Goal: Information Seeking & Learning: Learn about a topic

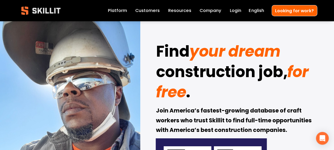
scroll to position [7, 0]
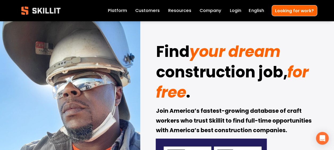
click at [208, 11] on link "Company" at bounding box center [211, 10] width 22 height 7
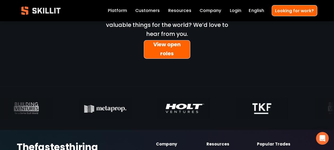
scroll to position [1698, 0]
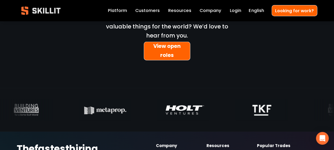
click at [182, 42] on link "View open roles" at bounding box center [167, 51] width 46 height 19
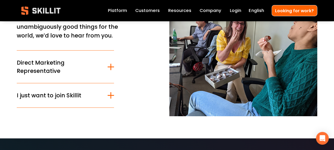
scroll to position [59, 0]
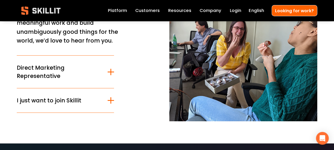
click at [111, 101] on div at bounding box center [111, 100] width 6 height 1
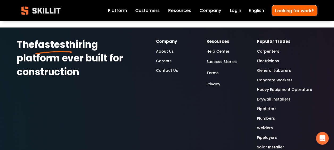
scroll to position [202, 0]
